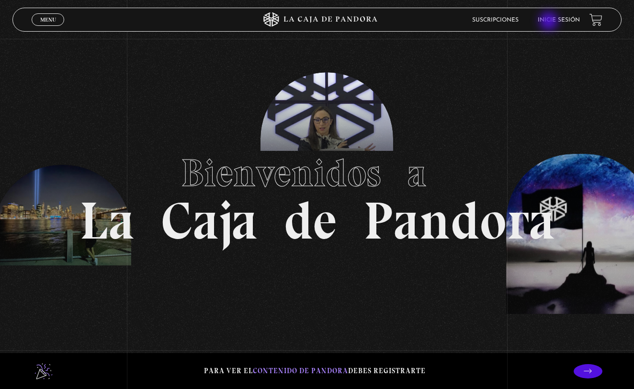
click at [550, 22] on link "Inicie sesión" at bounding box center [559, 20] width 42 height 6
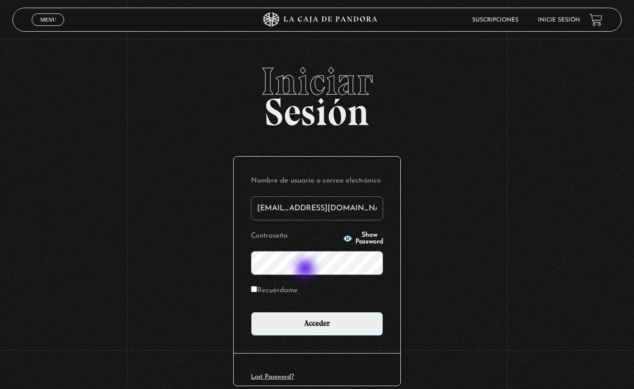
type input "ileana_rodas@hotmail.com"
click at [317, 322] on input "Acceder" at bounding box center [317, 324] width 132 height 24
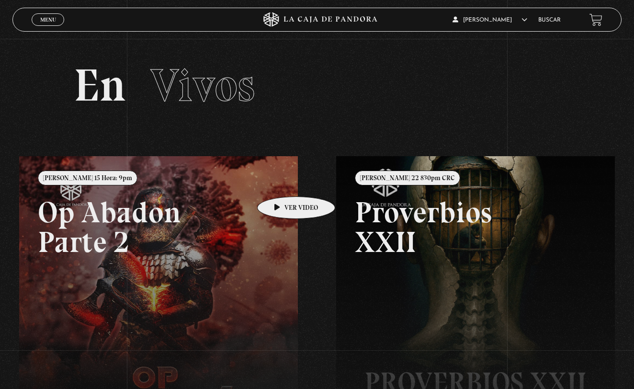
click at [283, 182] on link at bounding box center [336, 350] width 634 height 389
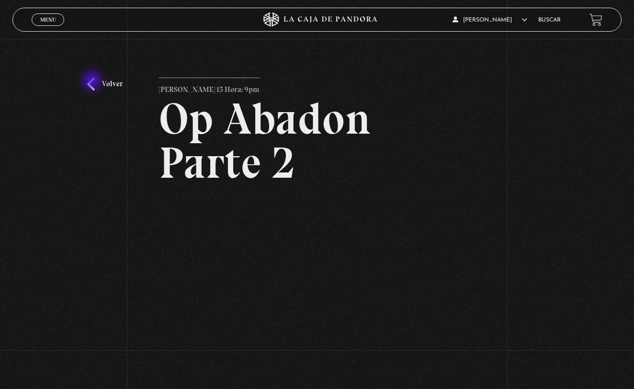
click at [92, 82] on link "Volver" at bounding box center [104, 84] width 35 height 13
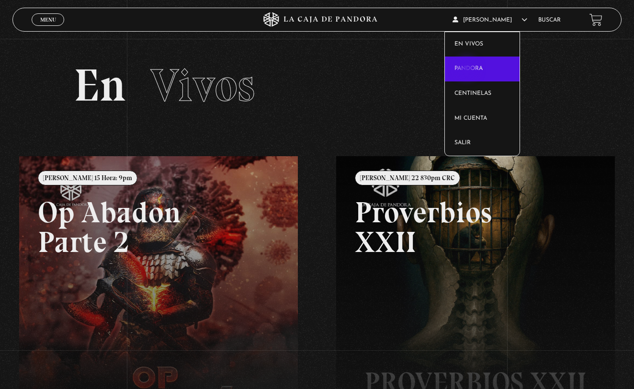
click at [468, 69] on link "Pandora" at bounding box center [482, 69] width 75 height 25
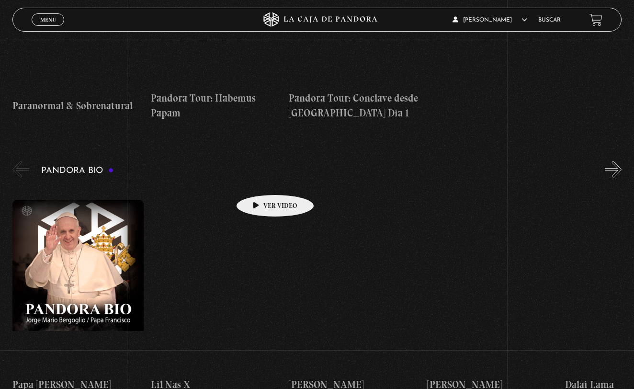
scroll to position [1412, 0]
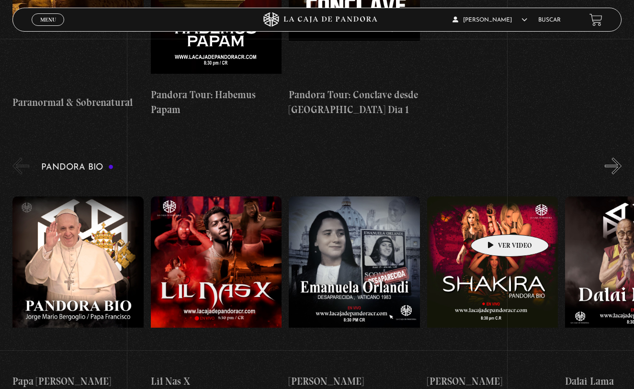
click at [495, 220] on figure at bounding box center [492, 282] width 131 height 172
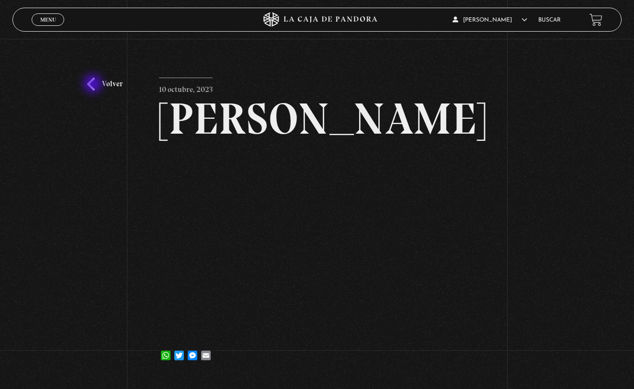
click at [94, 85] on link "Volver" at bounding box center [104, 84] width 35 height 13
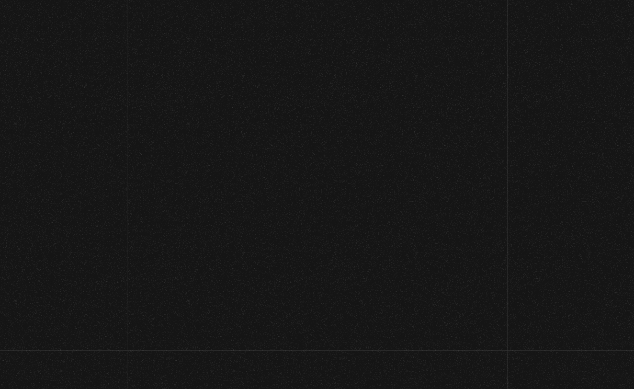
scroll to position [1412, 0]
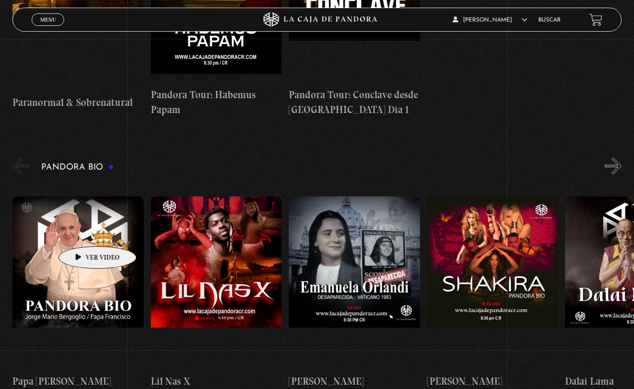
click at [81, 229] on figure at bounding box center [77, 282] width 131 height 172
